Goal: Task Accomplishment & Management: Use online tool/utility

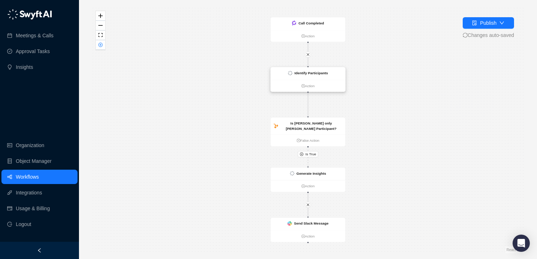
click at [303, 74] on strong "Identify Participants" at bounding box center [310, 73] width 33 height 4
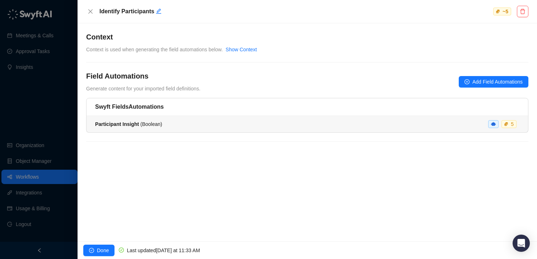
click at [187, 123] on div "Participant Insight ( Boolean ) 5" at bounding box center [307, 124] width 424 height 8
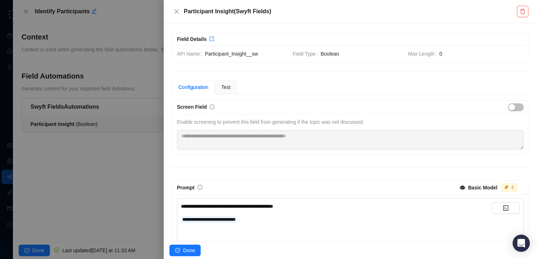
scroll to position [30, 0]
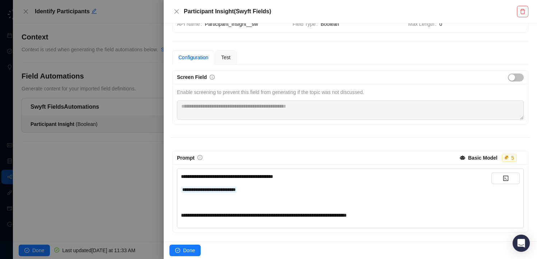
click at [156, 180] on div at bounding box center [268, 129] width 537 height 259
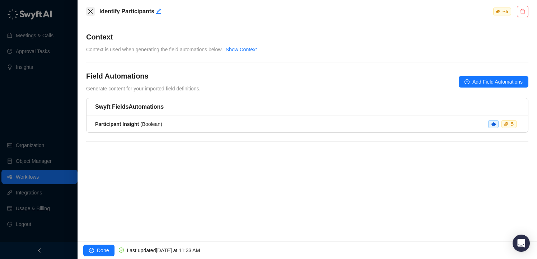
click at [91, 14] on button "Close" at bounding box center [90, 11] width 9 height 9
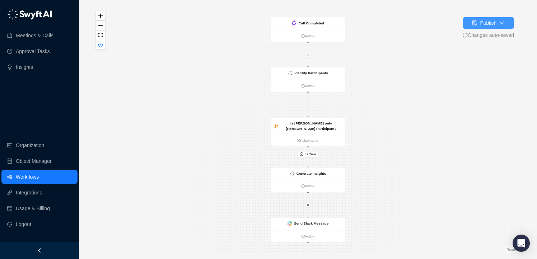
click at [497, 19] on button "Publish" at bounding box center [488, 22] width 51 height 11
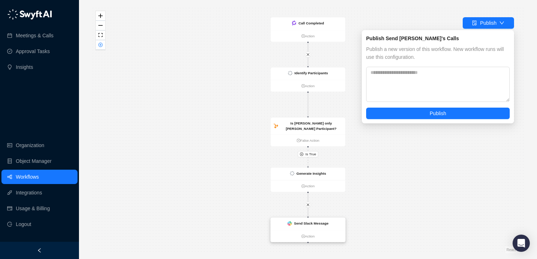
click at [323, 222] on strong "Send Slack Message" at bounding box center [311, 224] width 34 height 4
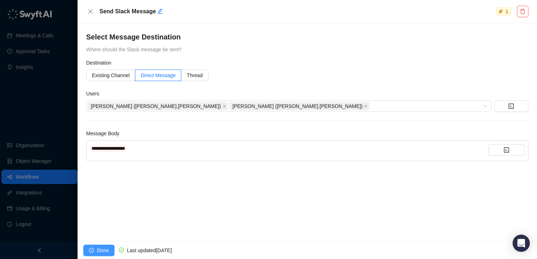
click at [105, 248] on span "Done" at bounding box center [103, 251] width 12 height 8
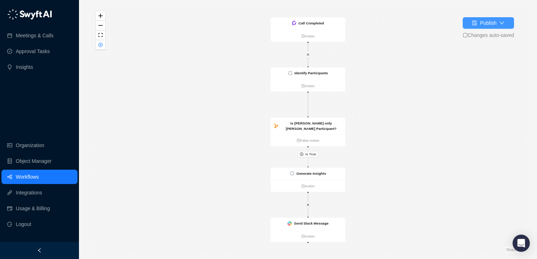
click at [493, 24] on div "Publish" at bounding box center [488, 23] width 17 height 8
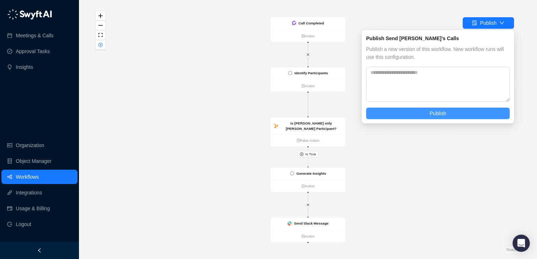
click at [418, 118] on button "Publish" at bounding box center [438, 113] width 144 height 11
